Goal: Task Accomplishment & Management: Manage account settings

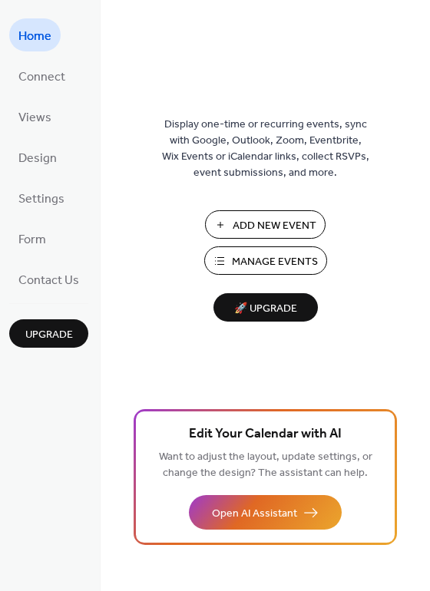
click at [268, 259] on span "Manage Events" at bounding box center [275, 262] width 86 height 16
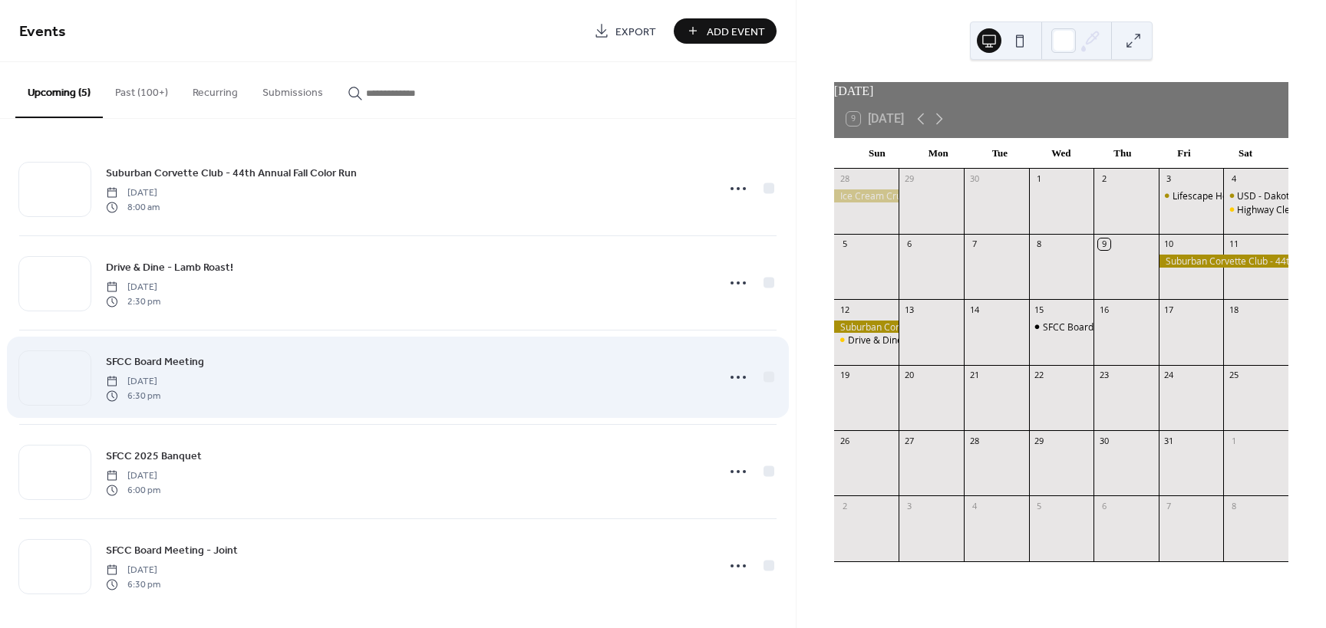
scroll to position [8, 0]
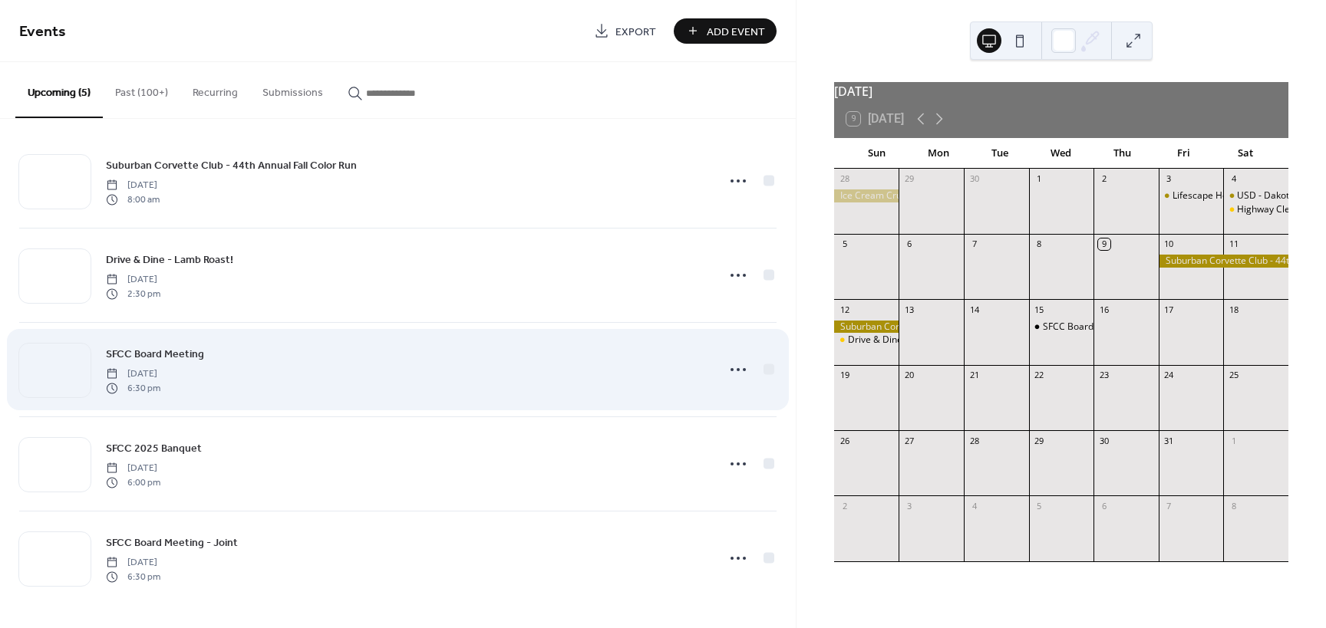
click at [113, 353] on span "SFCC Board Meeting" at bounding box center [155, 355] width 98 height 16
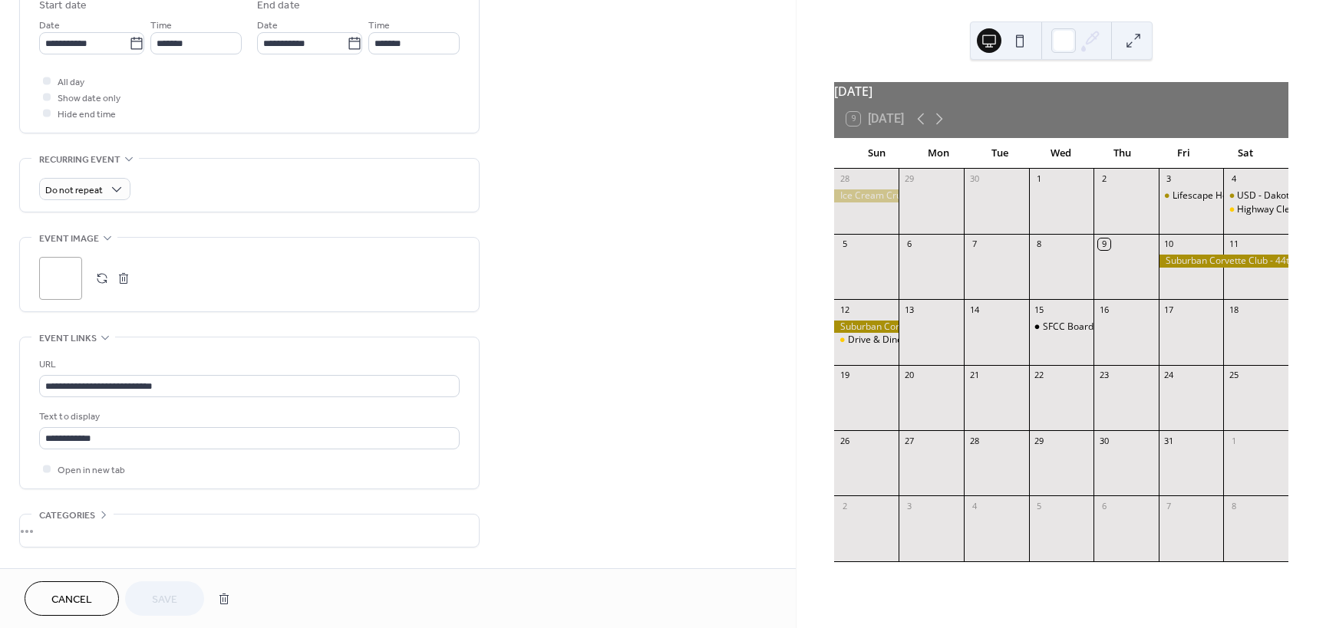
scroll to position [537, 0]
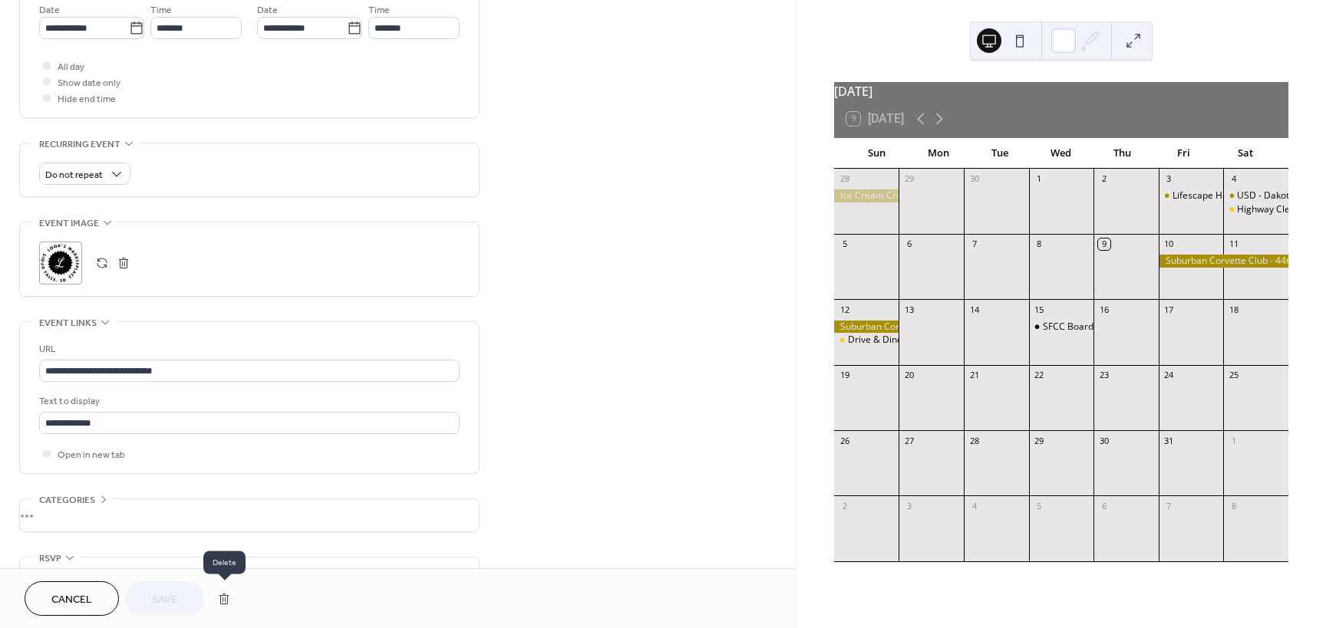
click at [221, 598] on button "button" at bounding box center [224, 599] width 28 height 31
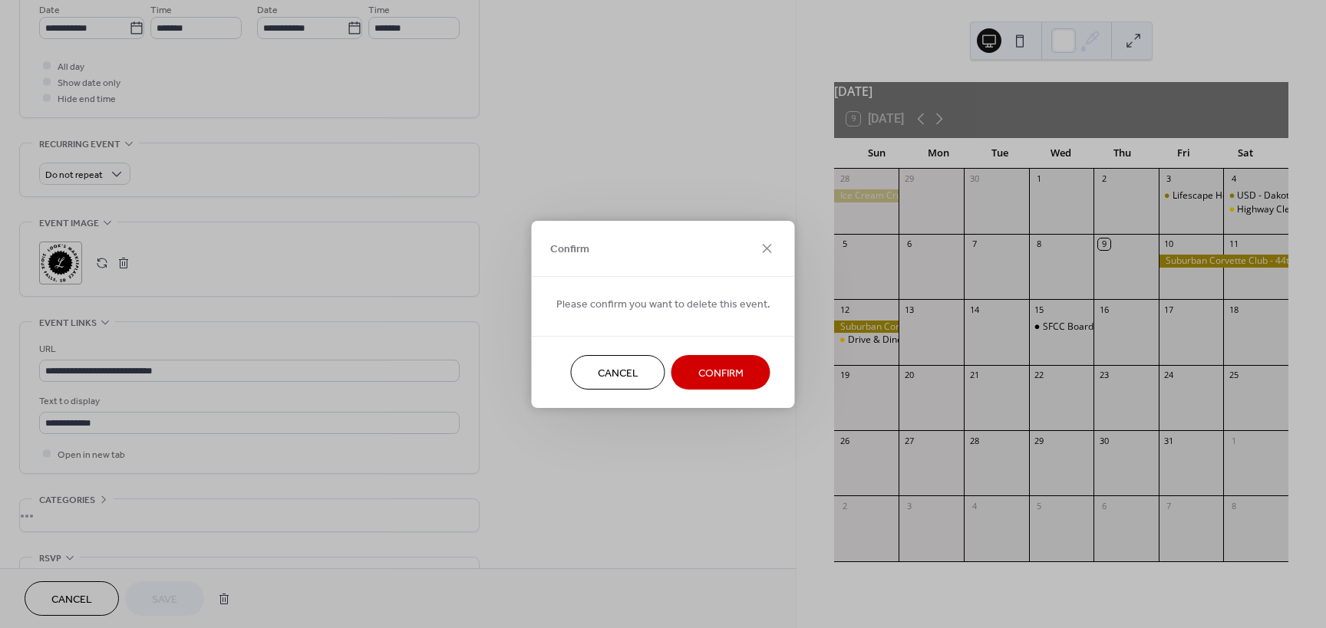
click at [721, 376] on span "Confirm" at bounding box center [720, 373] width 45 height 16
